Goal: Task Accomplishment & Management: Use online tool/utility

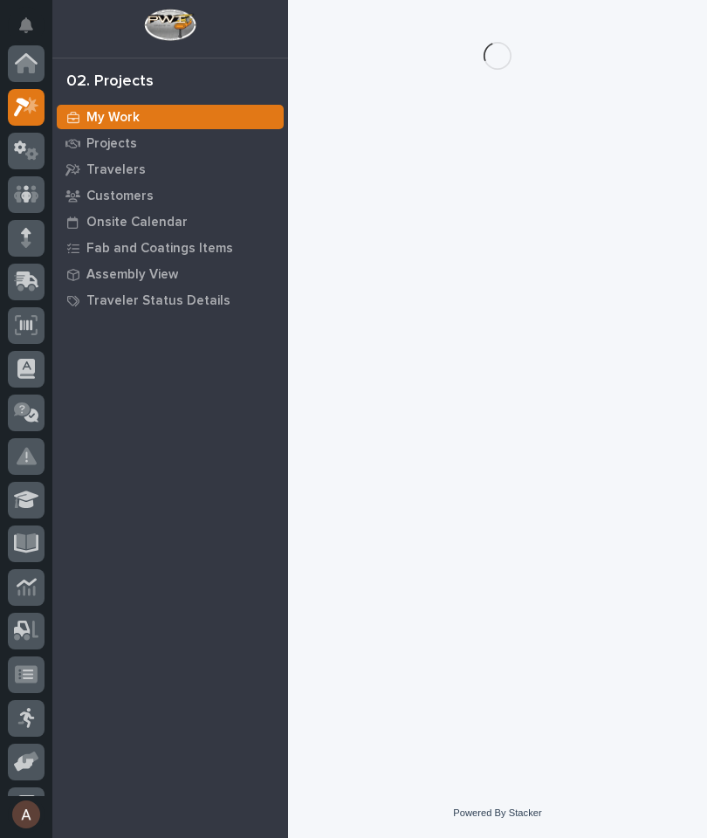
scroll to position [44, 0]
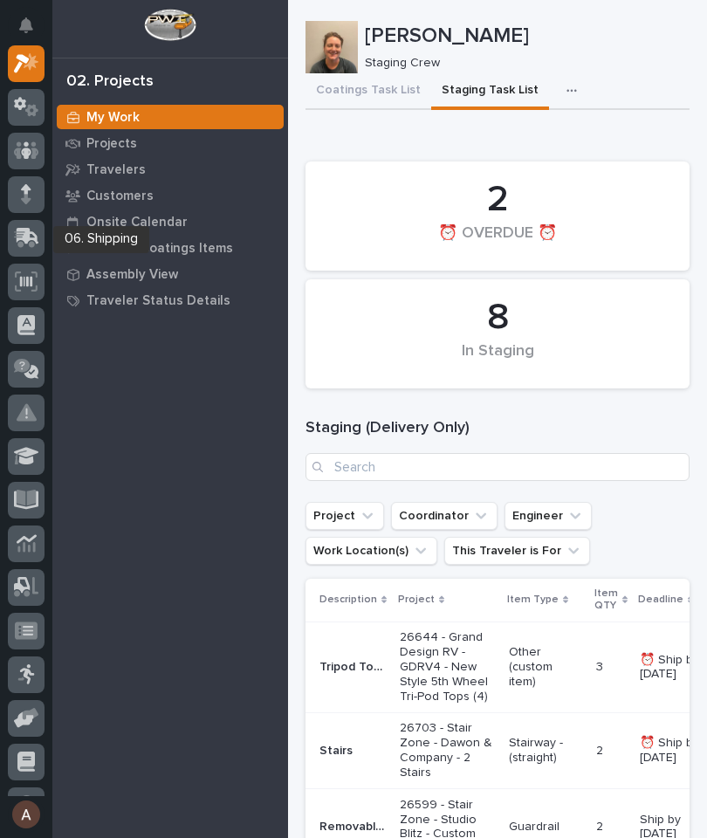
click at [30, 230] on icon at bounding box center [28, 236] width 23 height 17
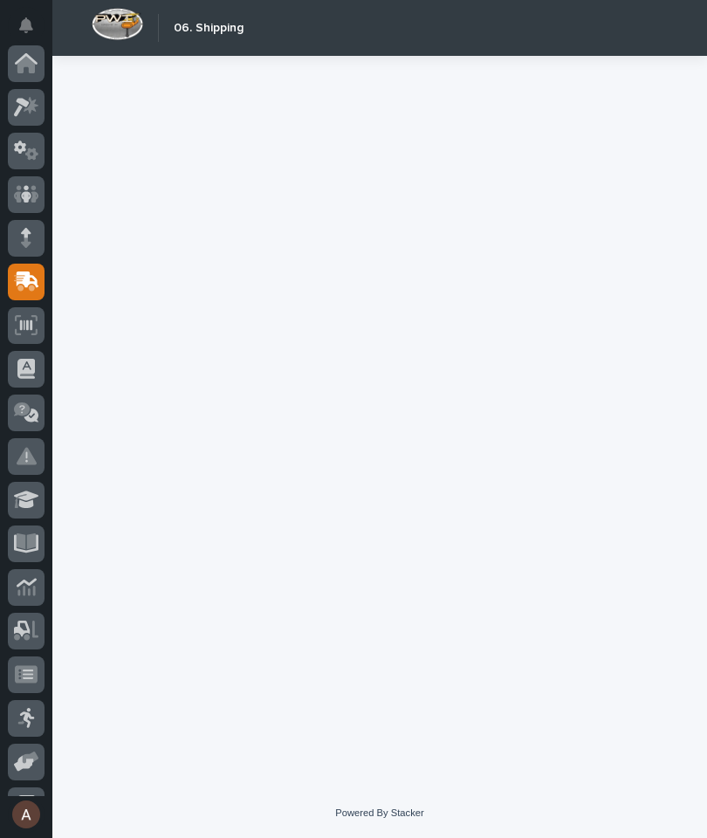
click at [29, 394] on div at bounding box center [26, 412] width 37 height 37
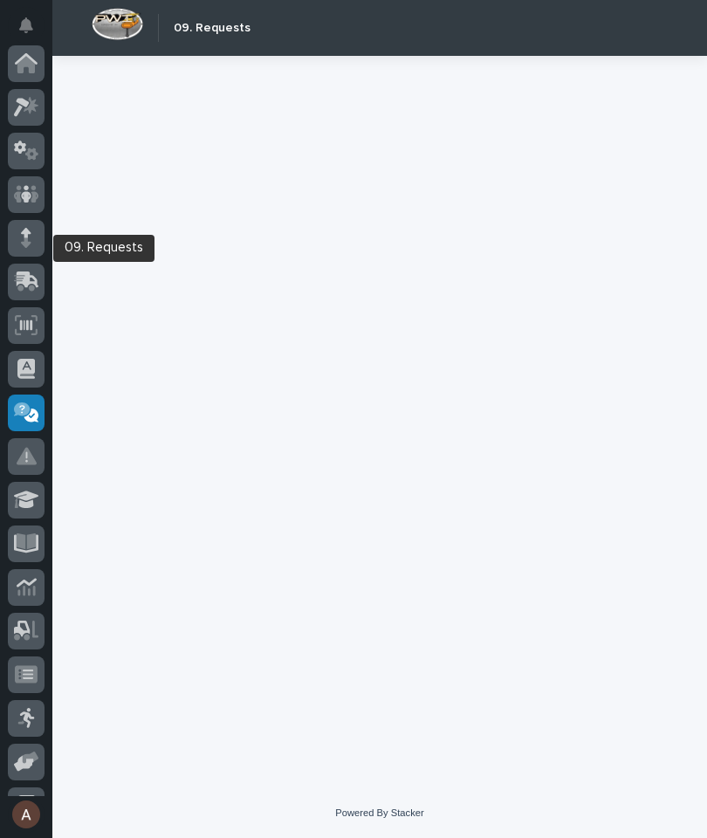
scroll to position [166, 0]
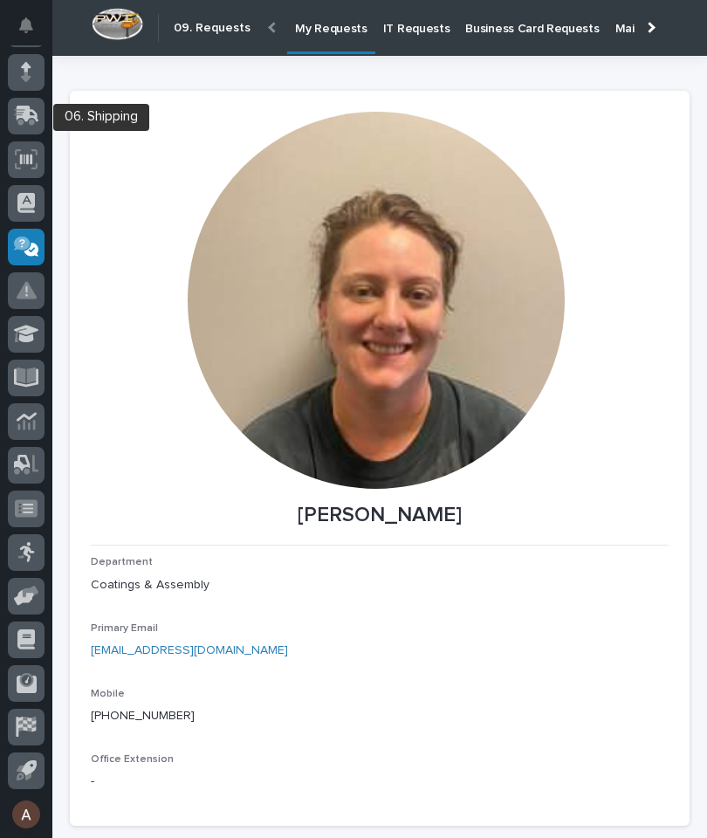
click at [31, 119] on icon at bounding box center [26, 116] width 25 height 20
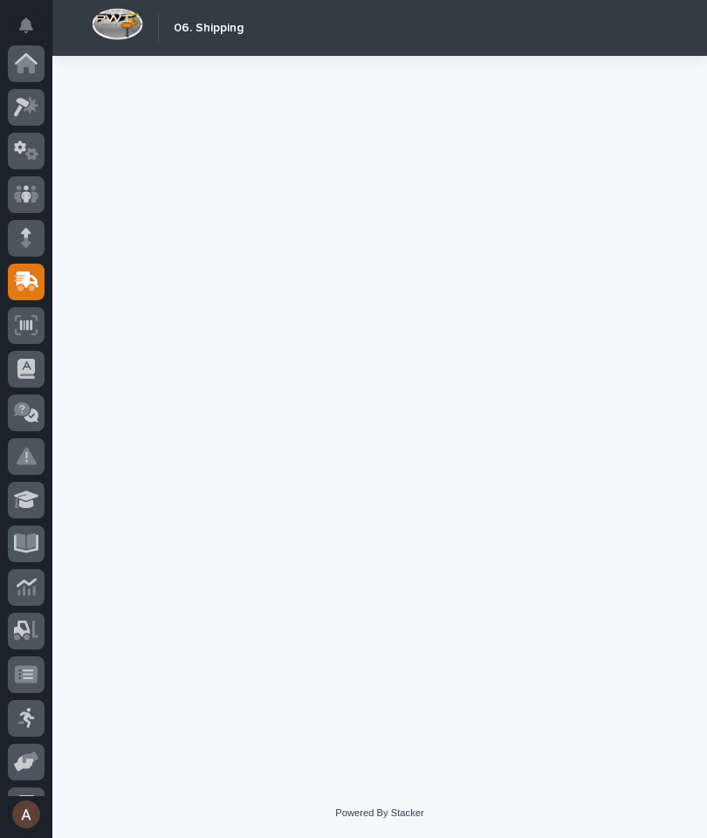
scroll to position [166, 0]
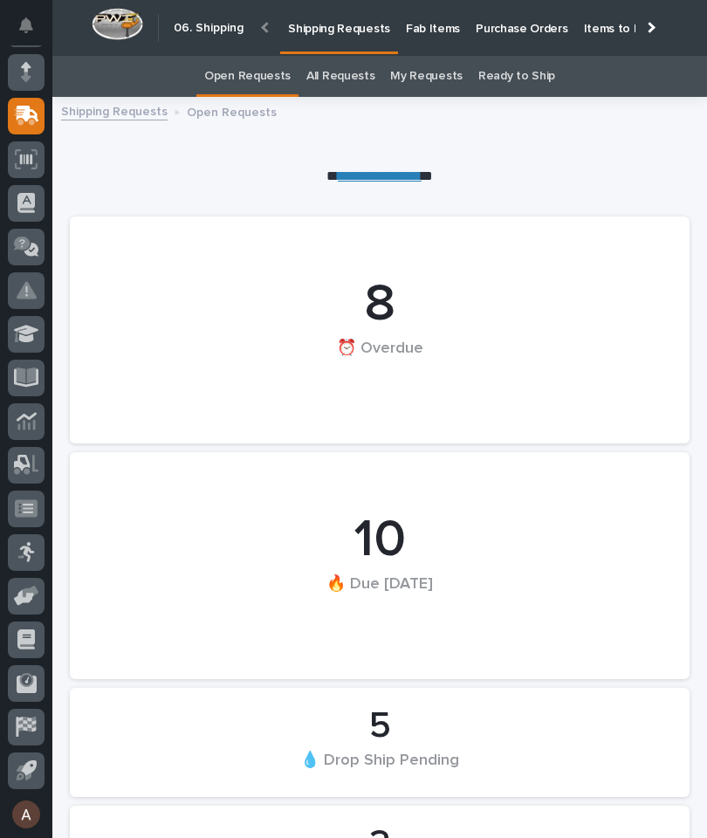
click at [427, 31] on p "Fab Items" at bounding box center [433, 18] width 54 height 37
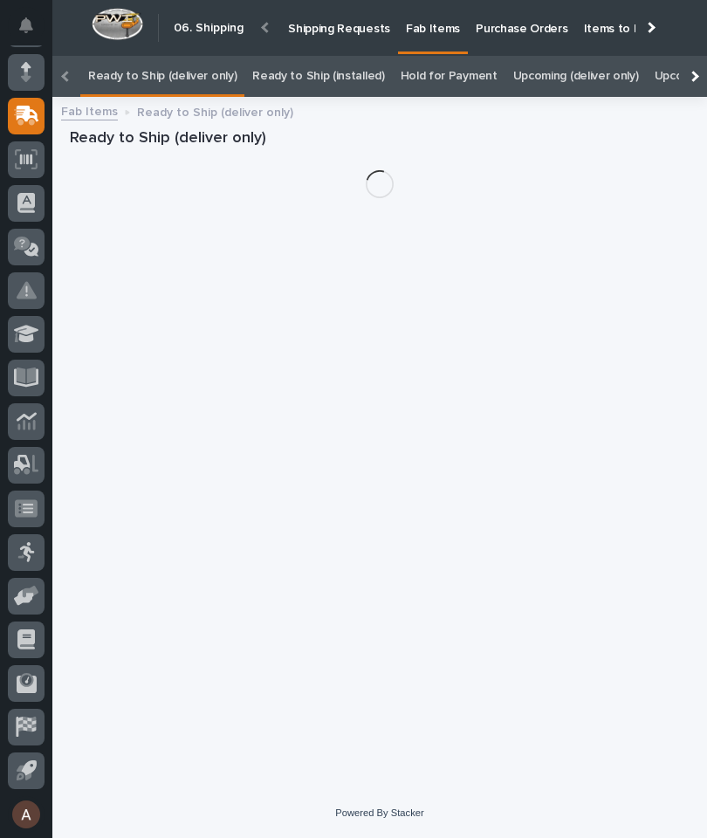
scroll to position [56, 0]
click at [693, 71] on div at bounding box center [692, 76] width 11 height 11
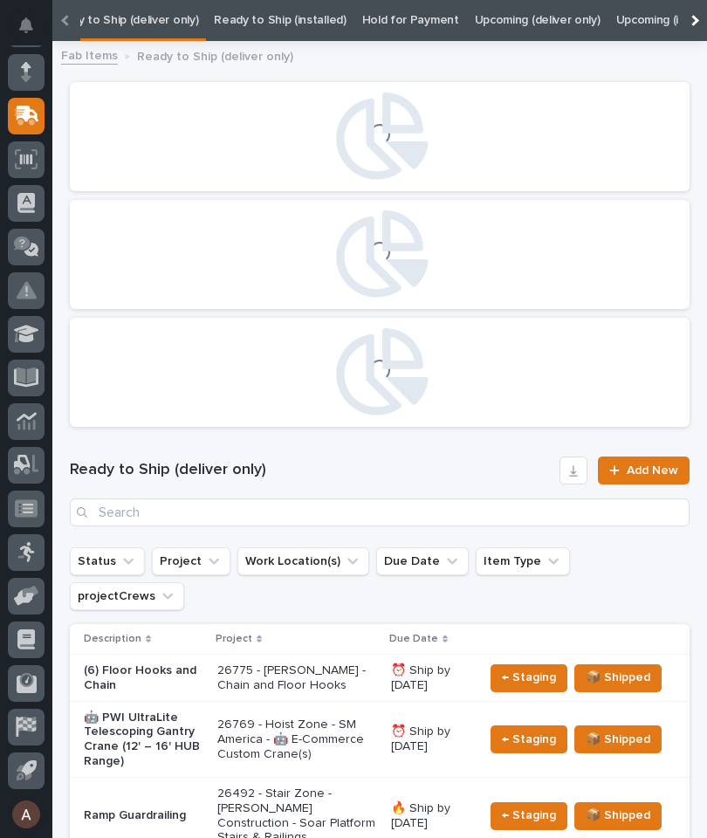
scroll to position [0, 0]
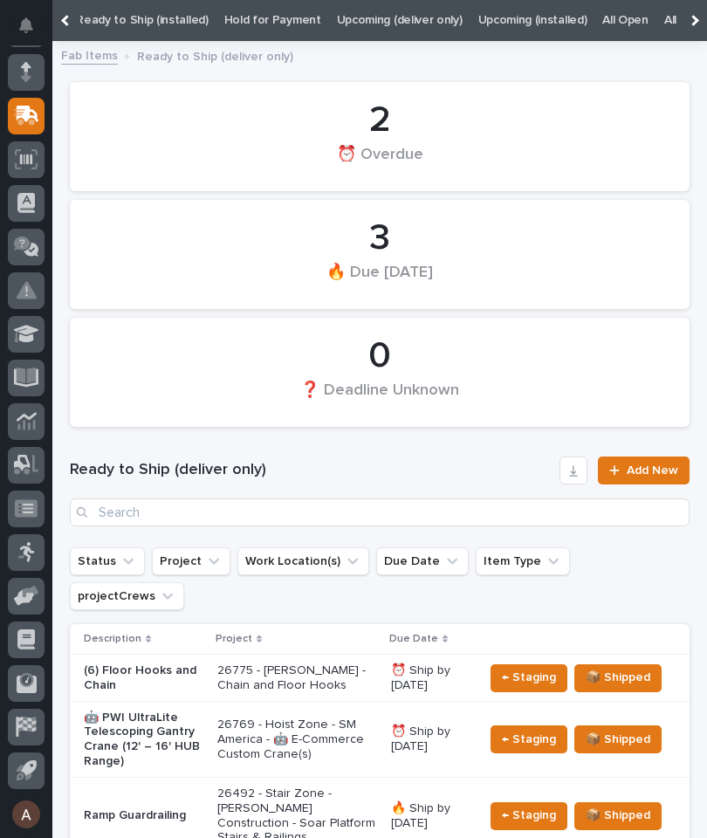
click at [664, 22] on link "All" at bounding box center [670, 20] width 12 height 41
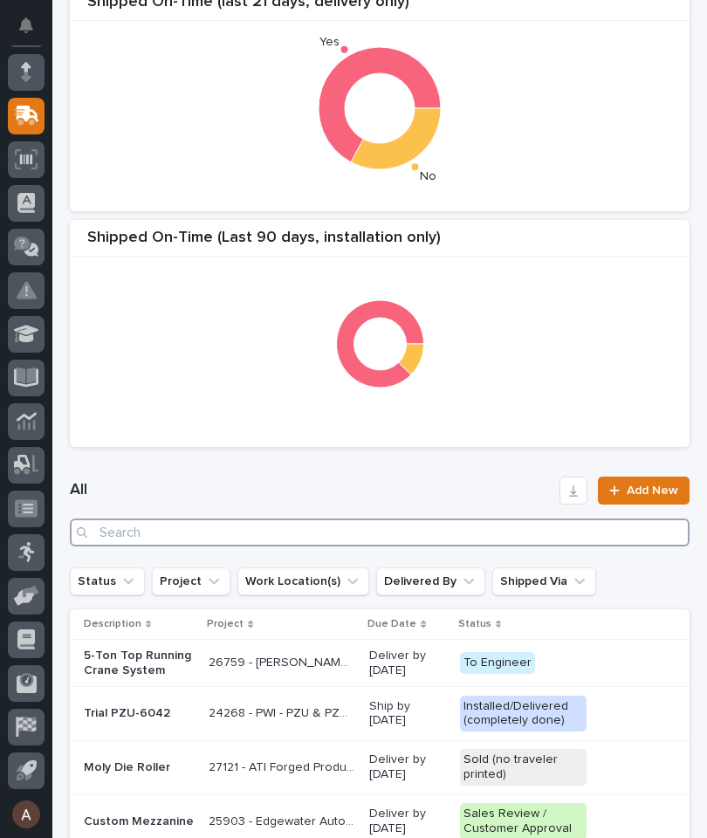
click at [408, 534] on input "Search" at bounding box center [379, 532] width 619 height 28
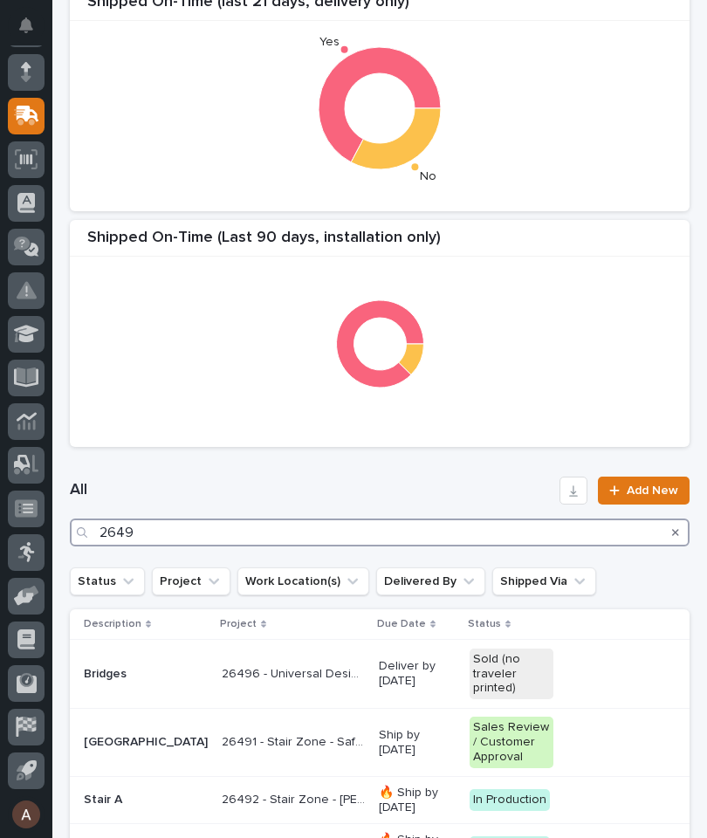
type input "26492"
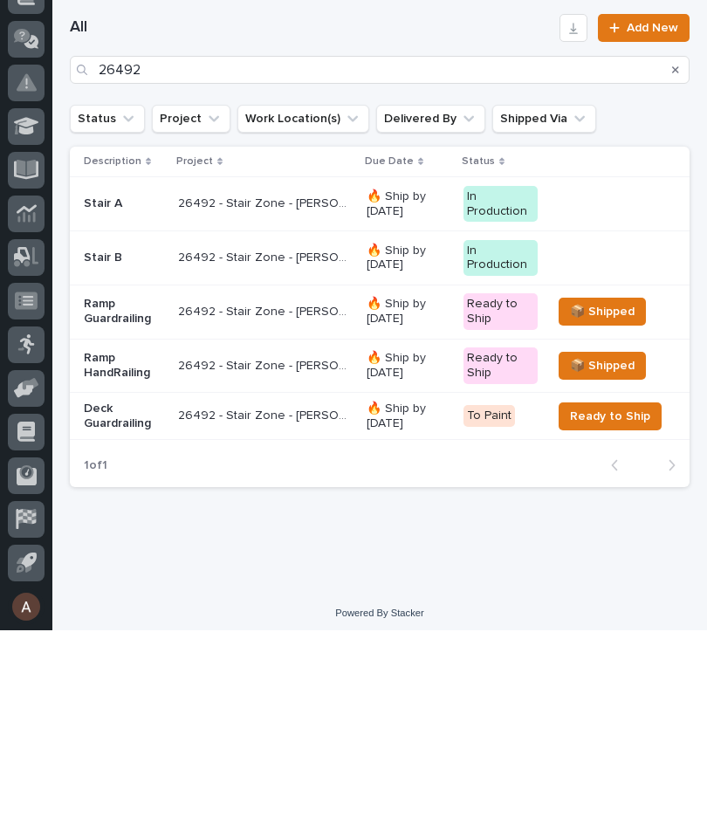
click at [110, 609] on p "Deck Guardrailing" at bounding box center [124, 624] width 80 height 30
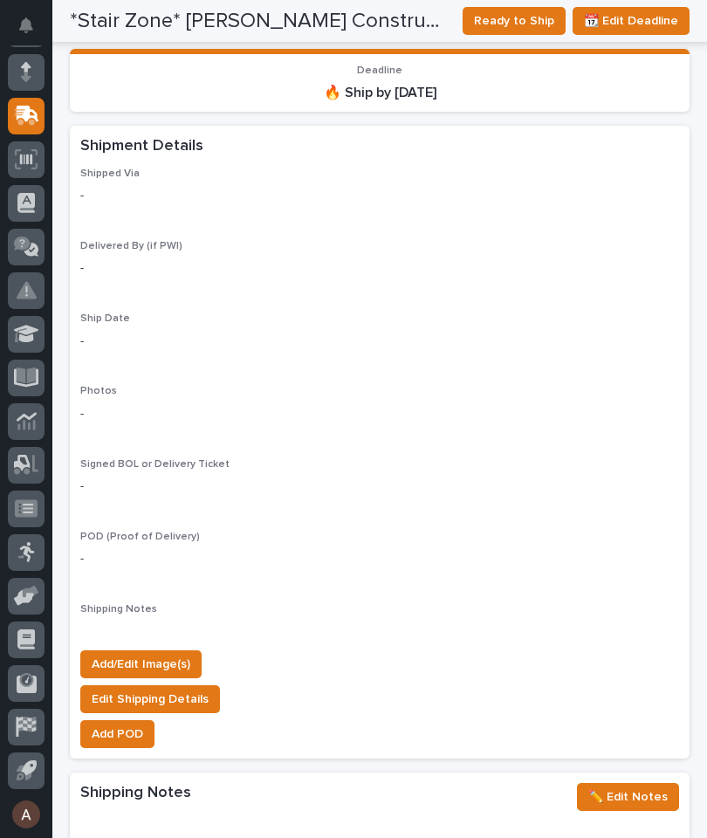
click at [181, 650] on button "Add/Edit Image(s)" at bounding box center [140, 664] width 121 height 28
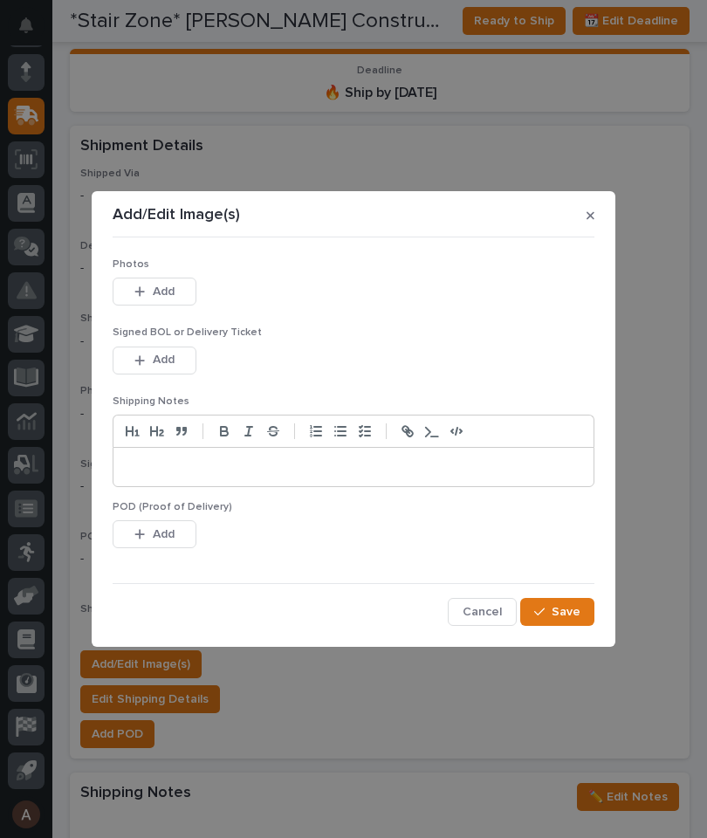
click at [177, 295] on button "Add" at bounding box center [155, 291] width 84 height 28
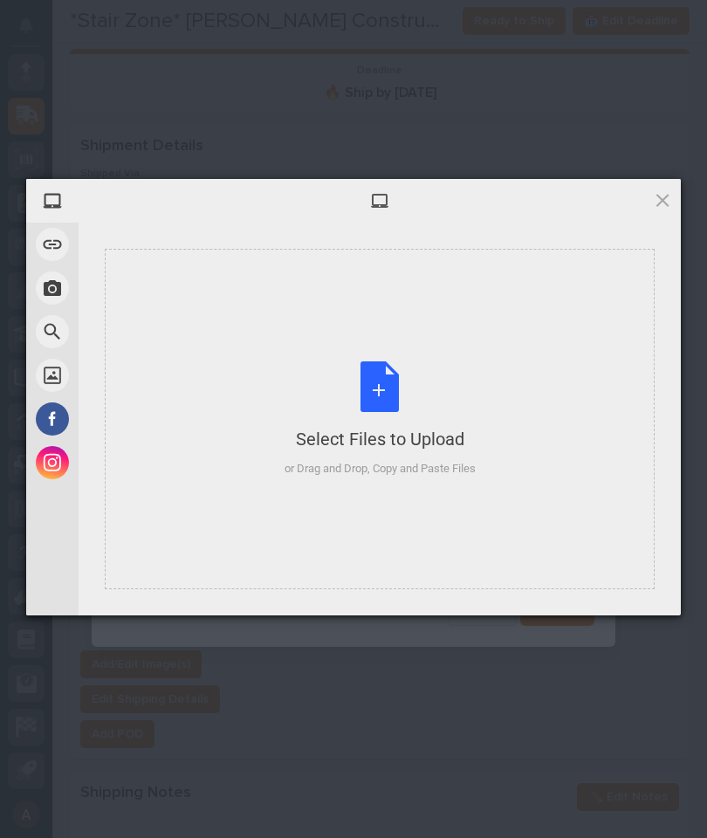
click at [556, 373] on div "Select Files to Upload or Drag and Drop, Copy and Paste Files" at bounding box center [380, 419] width 550 height 340
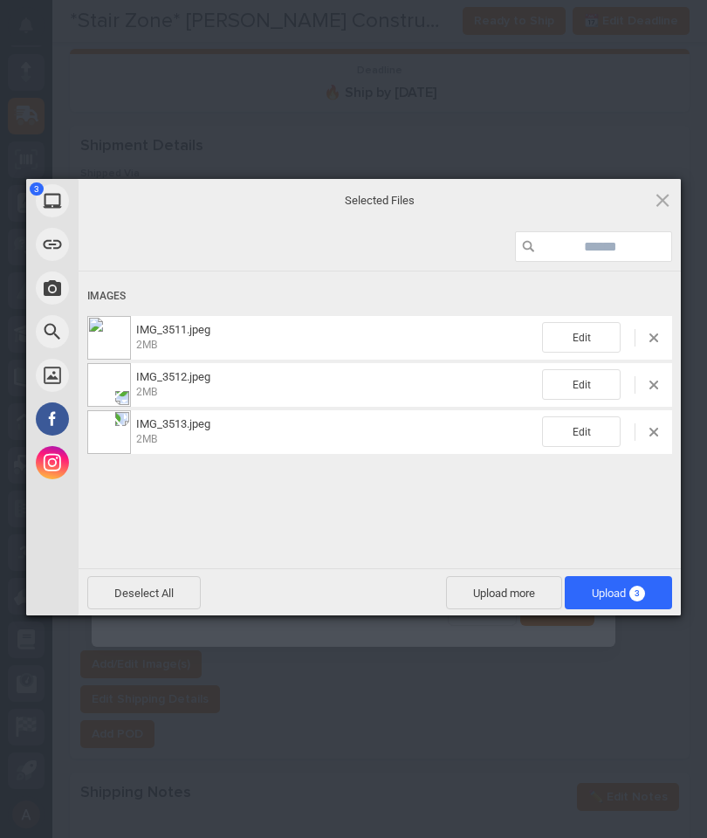
click at [650, 602] on span "Upload 3" at bounding box center [617, 592] width 107 height 33
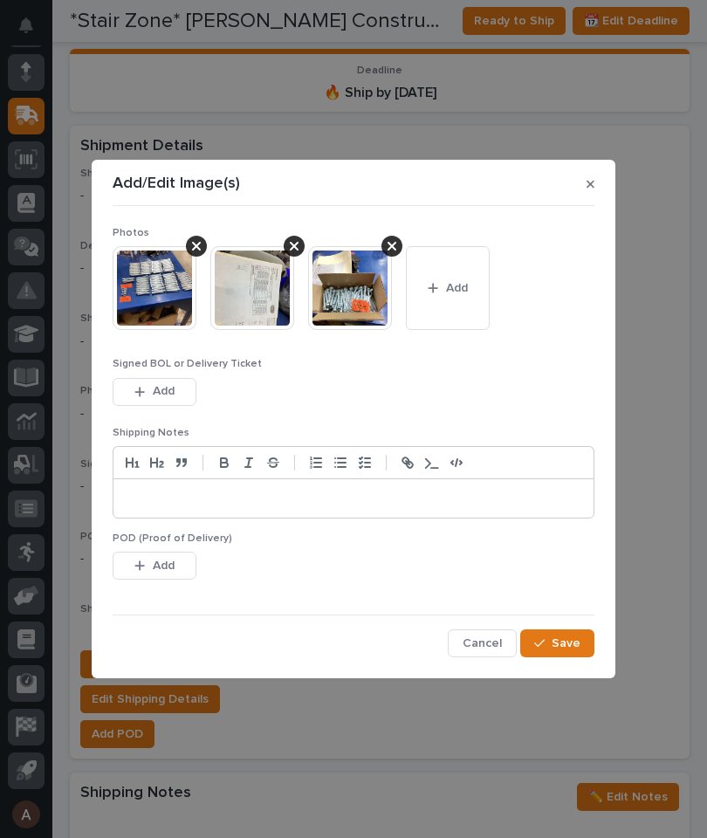
click at [556, 633] on button "Save" at bounding box center [557, 643] width 74 height 28
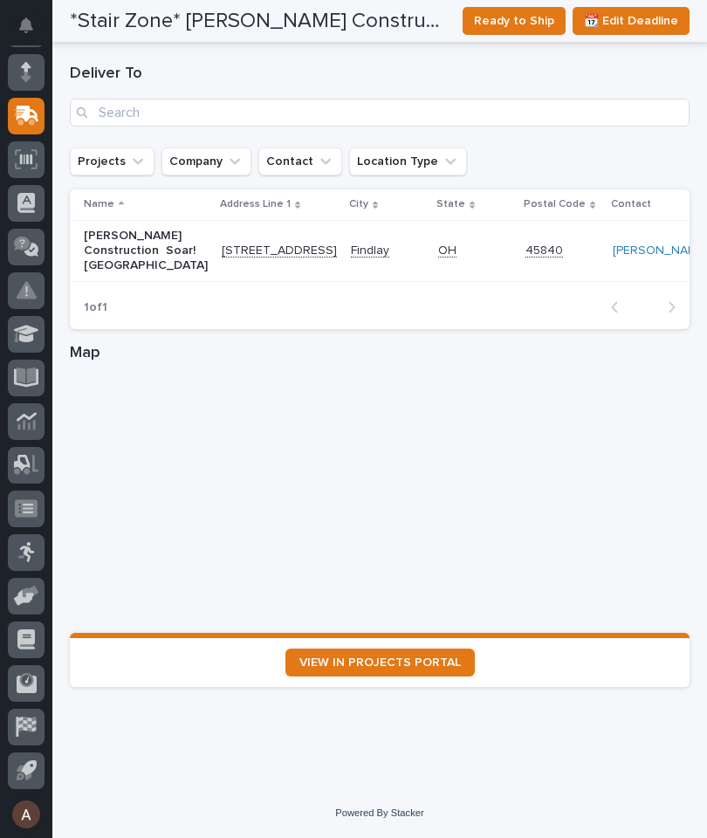
scroll to position [2379, 0]
click at [427, 651] on link "VIEW IN PROJECTS PORTAL" at bounding box center [379, 662] width 189 height 28
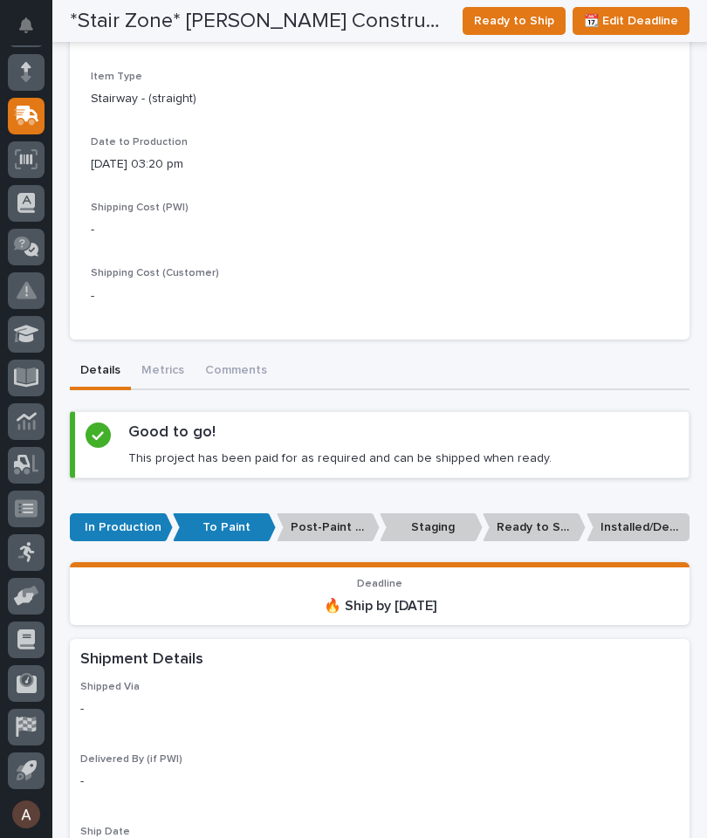
scroll to position [924, 0]
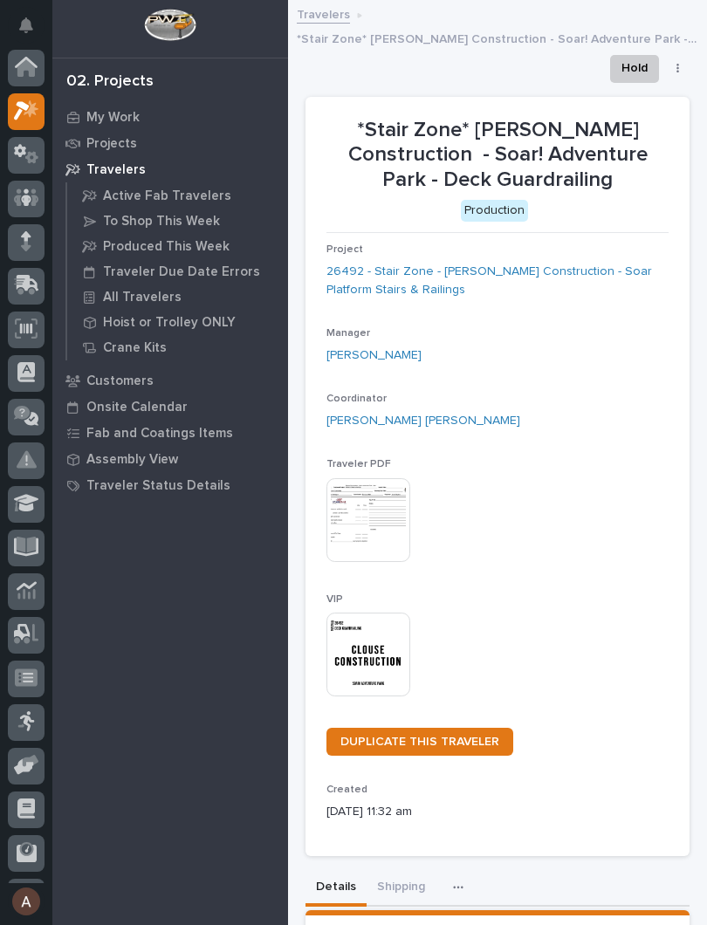
scroll to position [44, 0]
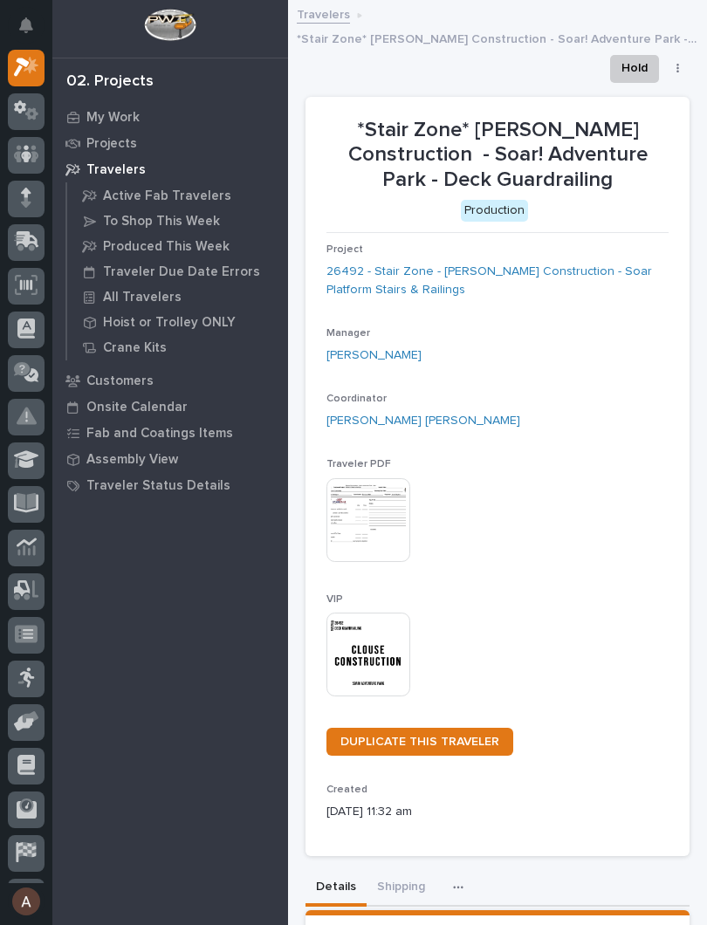
click at [384, 640] on img at bounding box center [368, 654] width 84 height 84
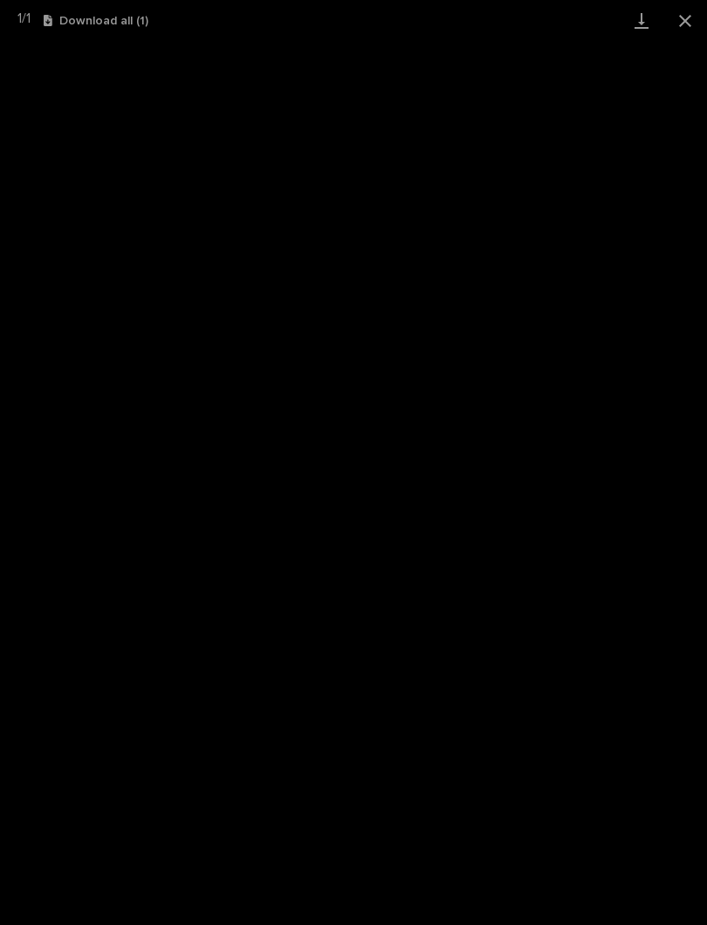
click at [643, 30] on link "Download" at bounding box center [641, 20] width 44 height 41
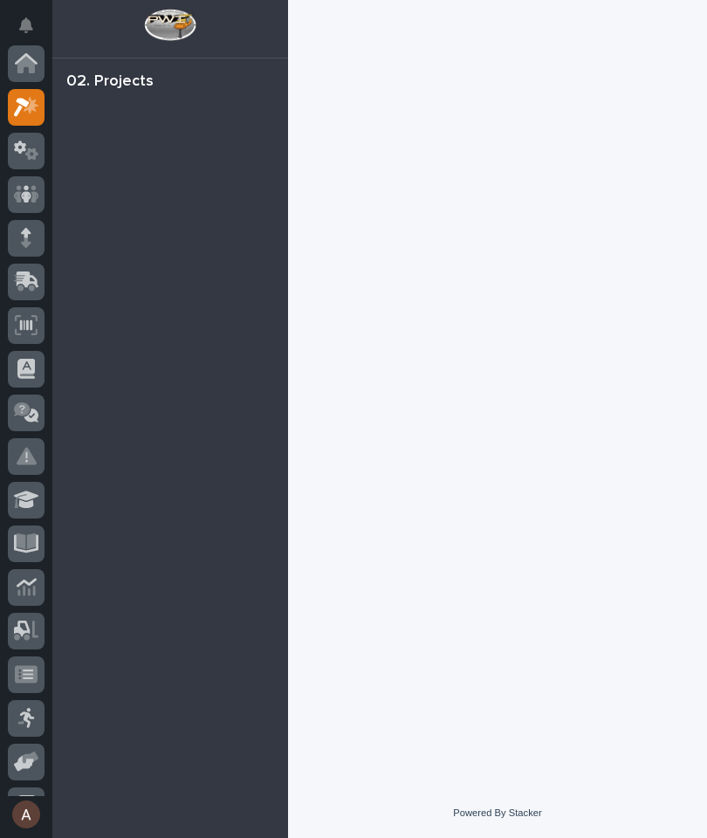
scroll to position [44, 0]
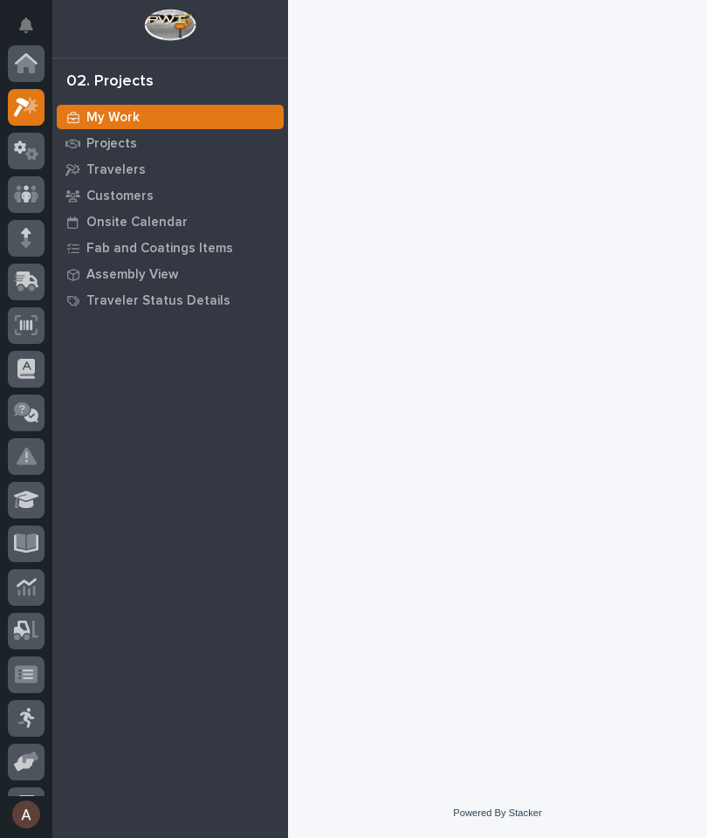
scroll to position [44, 0]
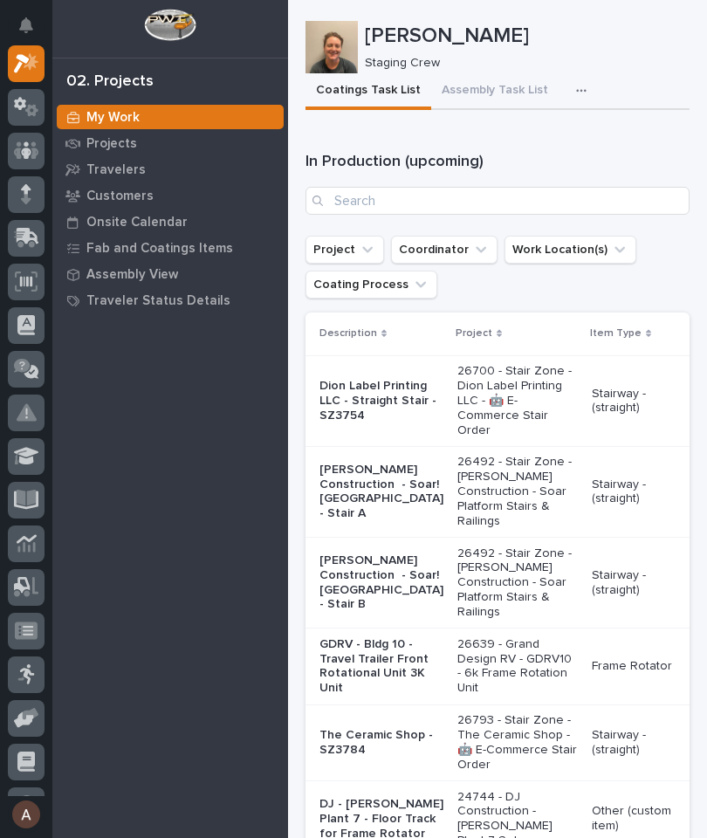
click at [565, 83] on button "button" at bounding box center [584, 90] width 38 height 35
click at [573, 140] on button "Staging Task List" at bounding box center [528, 138] width 115 height 30
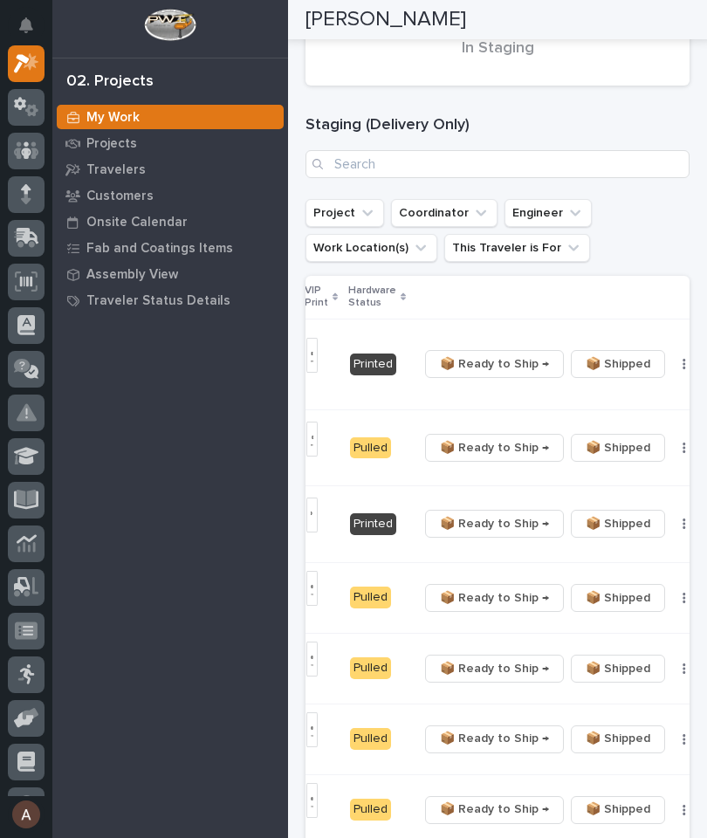
scroll to position [0, 526]
click at [489, 458] on span "📦 Ready to Ship →" at bounding box center [495, 447] width 109 height 21
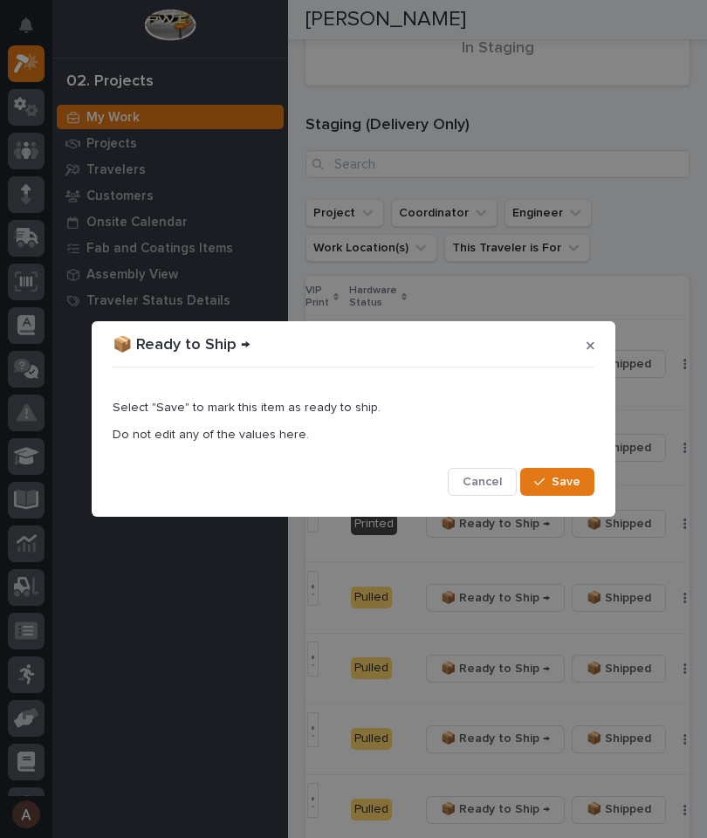
click at [566, 469] on button "Save" at bounding box center [557, 482] width 74 height 28
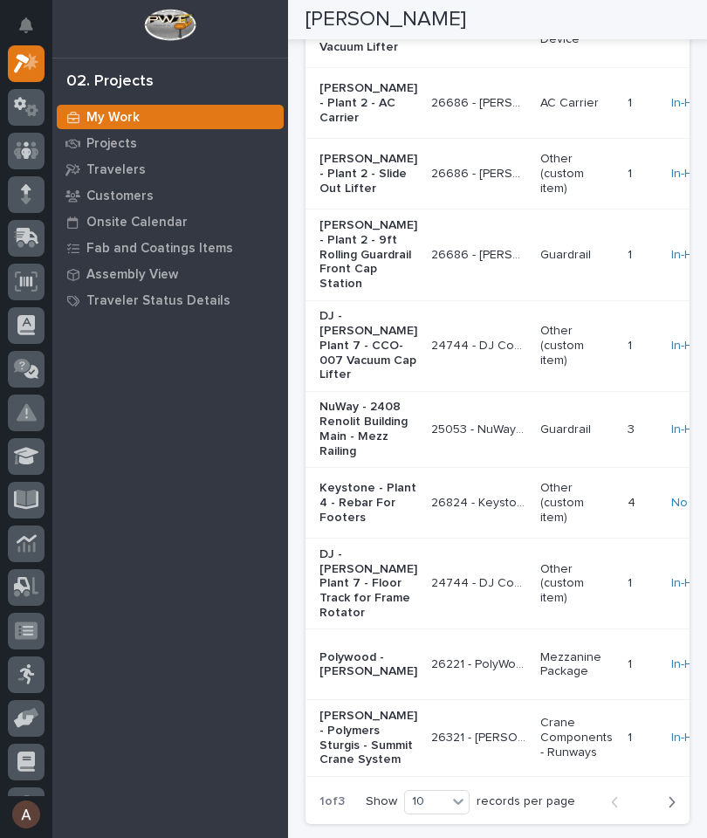
scroll to position [4026, 0]
